Goal: Task Accomplishment & Management: Manage account settings

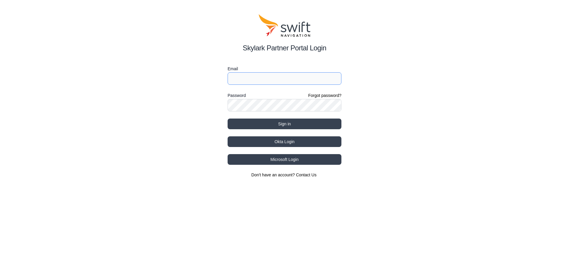
click at [245, 79] on input "Email" at bounding box center [285, 78] width 114 height 12
type input "[EMAIL_ADDRESS][DOMAIN_NAME]"
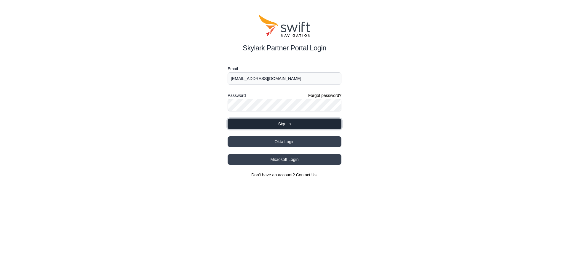
click at [267, 122] on button "Sign in" at bounding box center [285, 124] width 114 height 11
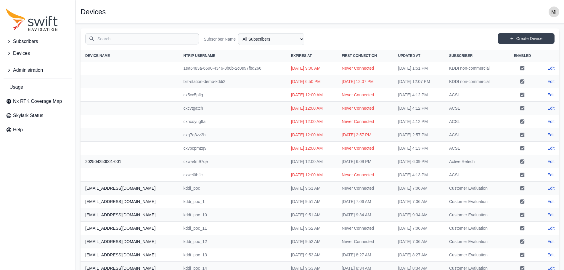
click at [41, 44] on button "Subscribers" at bounding box center [38, 42] width 68 height 12
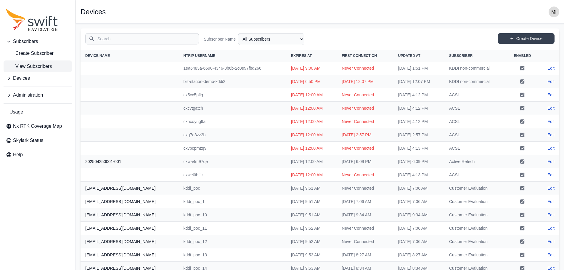
click at [41, 65] on span "View Subscribers" at bounding box center [29, 66] width 46 height 7
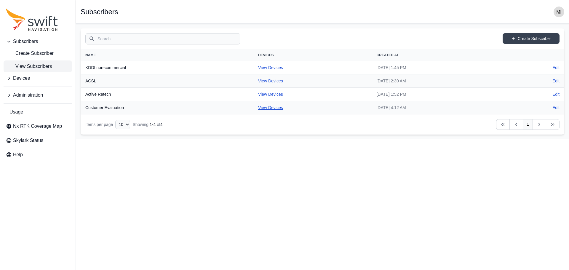
click at [260, 107] on link "View Devices" at bounding box center [270, 107] width 25 height 5
select select "db85b030-15b4-4c01-b2a4-f06c3a87b02c"
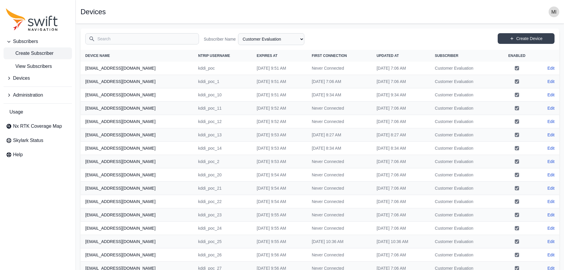
click at [44, 55] on span "Create Subscriber" at bounding box center [30, 53] width 48 height 7
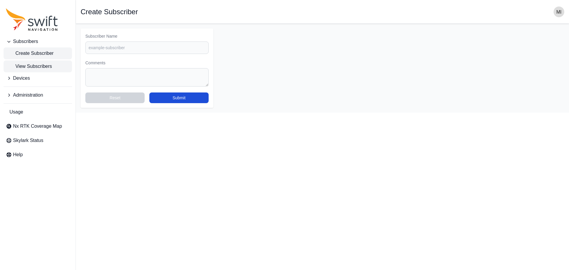
click at [43, 65] on span "View Subscribers" at bounding box center [29, 66] width 46 height 7
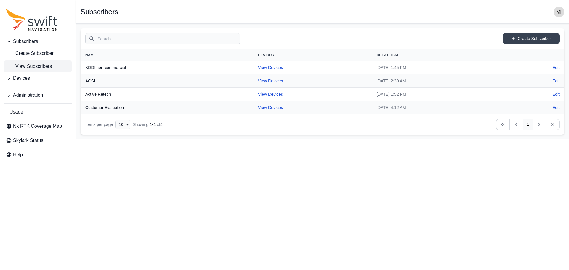
click at [253, 113] on td "View Devices" at bounding box center [312, 107] width 119 height 13
click at [259, 109] on link "View Devices" at bounding box center [270, 107] width 25 height 5
select select "db85b030-15b4-4c01-b2a4-f06c3a87b02c"
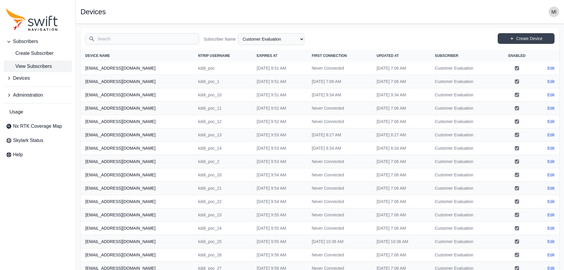
click at [30, 64] on span "View Subscribers" at bounding box center [29, 66] width 46 height 7
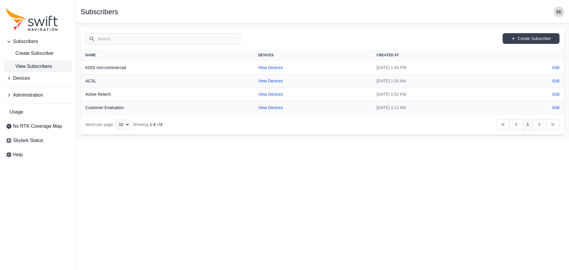
click at [124, 69] on th "KDDI non-commercial" at bounding box center [167, 67] width 173 height 13
click at [39, 55] on span "Create Subscriber" at bounding box center [30, 53] width 48 height 7
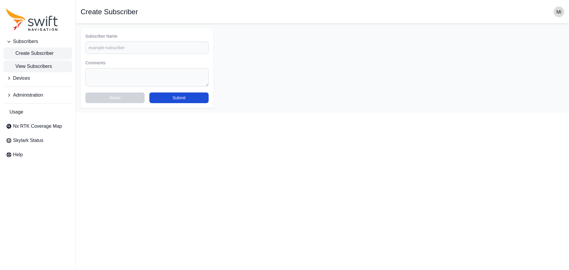
click at [34, 67] on span "View Subscribers" at bounding box center [29, 66] width 46 height 7
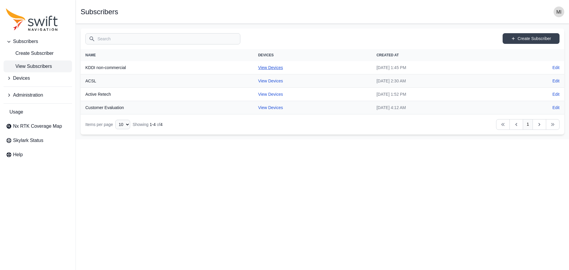
click at [258, 69] on link "View Devices" at bounding box center [270, 67] width 25 height 5
select select "81da0e77-e0fb-4414-8bd2-3d26afd5e29c"
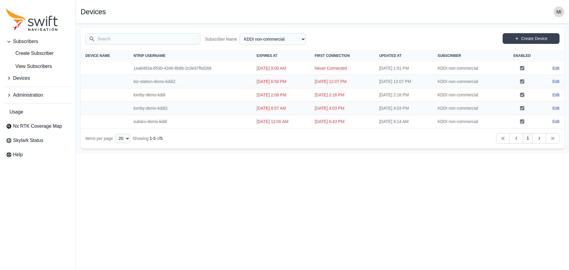
click at [453, 153] on html "Subscribers Create Subscriber View Subscribers Devices Administration Usage Nx …" at bounding box center [284, 76] width 569 height 153
click at [556, 124] on link "Edit" at bounding box center [555, 122] width 7 height 6
select select "81da0e77-e0fb-4414-8bd2-3d26afd5e29c"
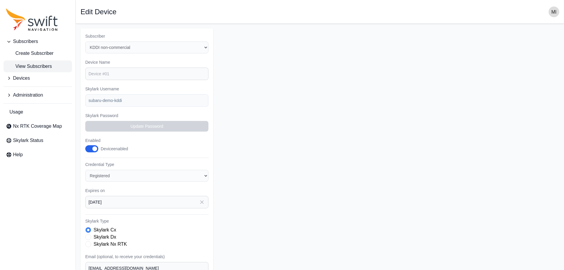
click at [44, 65] on span "View Subscribers" at bounding box center [29, 66] width 46 height 7
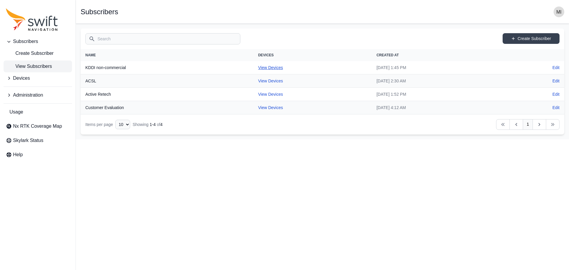
click at [258, 68] on link "View Devices" at bounding box center [270, 67] width 25 height 5
select select "81da0e77-e0fb-4414-8bd2-3d26afd5e29c"
